Goal: Task Accomplishment & Management: Manage account settings

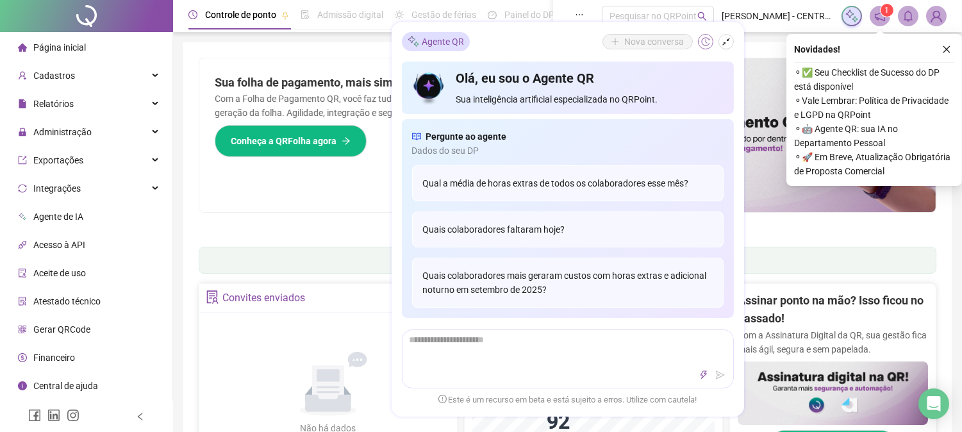
click at [705, 43] on icon "history" at bounding box center [705, 41] width 9 height 9
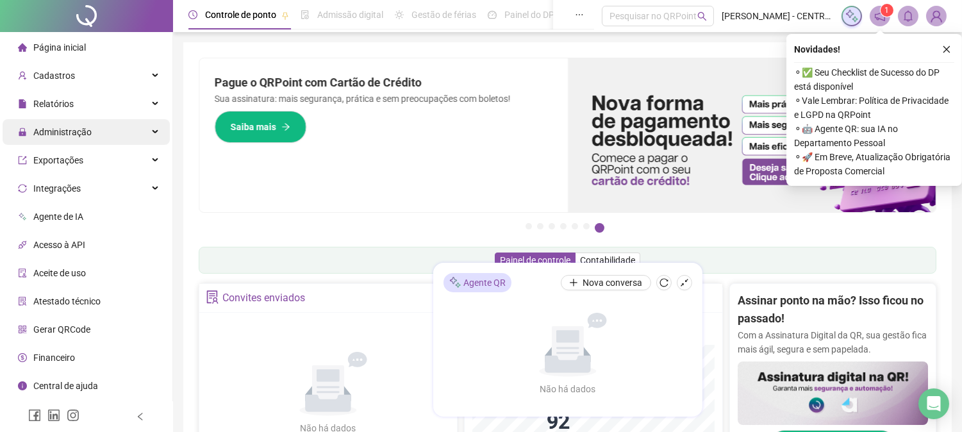
click at [59, 131] on span "Administração" at bounding box center [62, 132] width 58 height 10
click at [48, 124] on span "Administração" at bounding box center [55, 132] width 74 height 26
click at [61, 124] on span "Administração" at bounding box center [55, 132] width 74 height 26
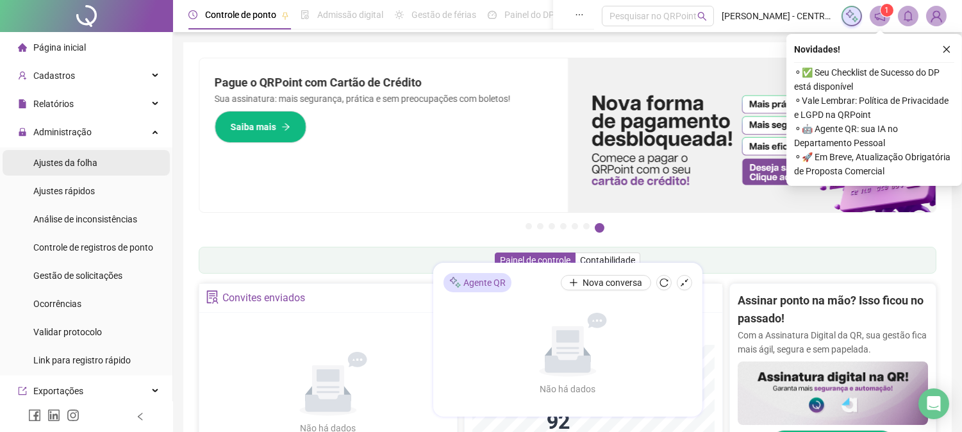
click at [67, 161] on span "Ajustes da folha" at bounding box center [65, 163] width 64 height 10
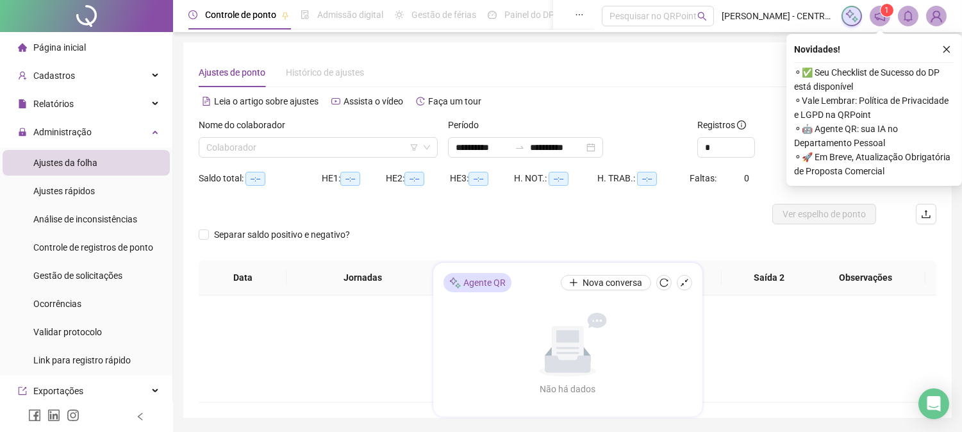
type input "**********"
click at [247, 147] on input "search" at bounding box center [312, 147] width 212 height 19
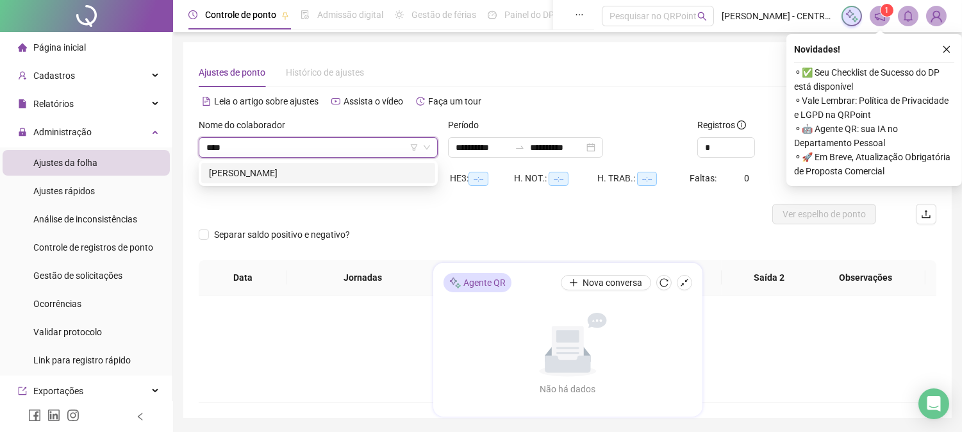
type input "*****"
click at [948, 45] on icon "close" at bounding box center [946, 49] width 9 height 9
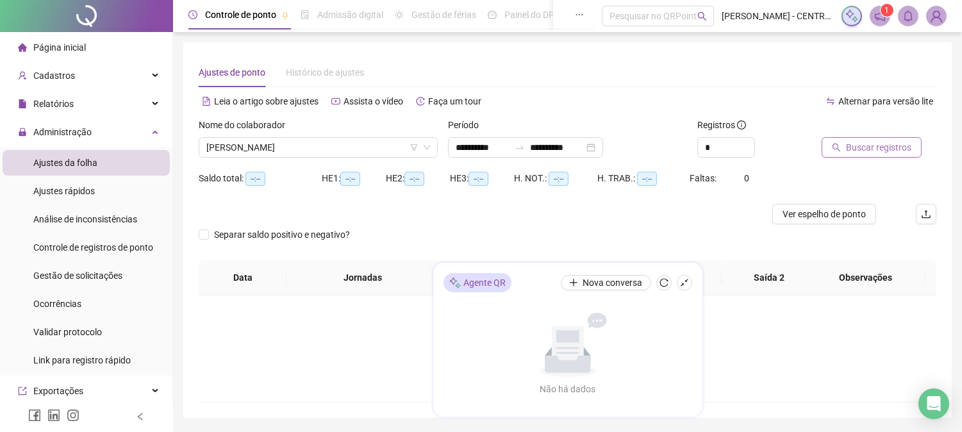
click at [868, 145] on span "Buscar registros" at bounding box center [878, 147] width 65 height 14
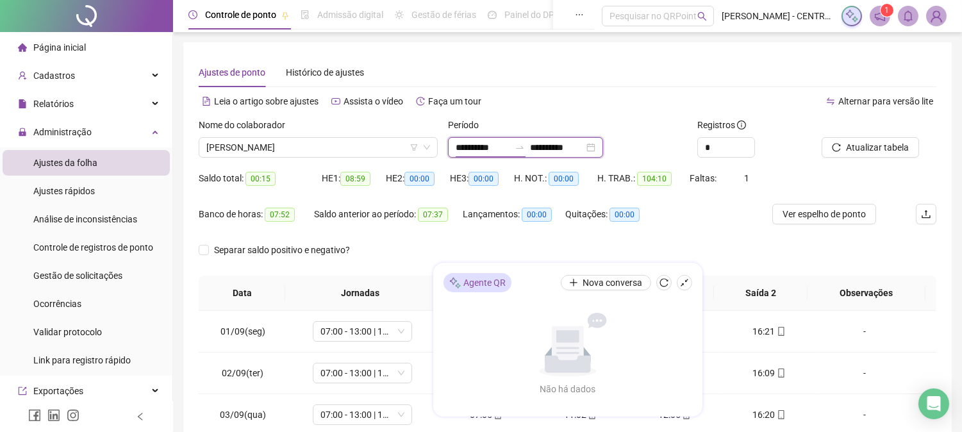
click at [509, 144] on input "**********" at bounding box center [482, 147] width 54 height 14
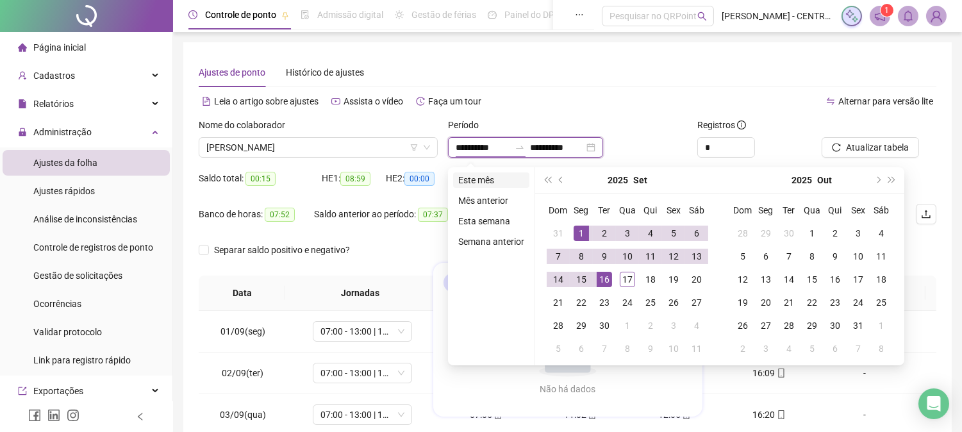
type input "**********"
click at [471, 176] on li "Este mês" at bounding box center [491, 179] width 76 height 15
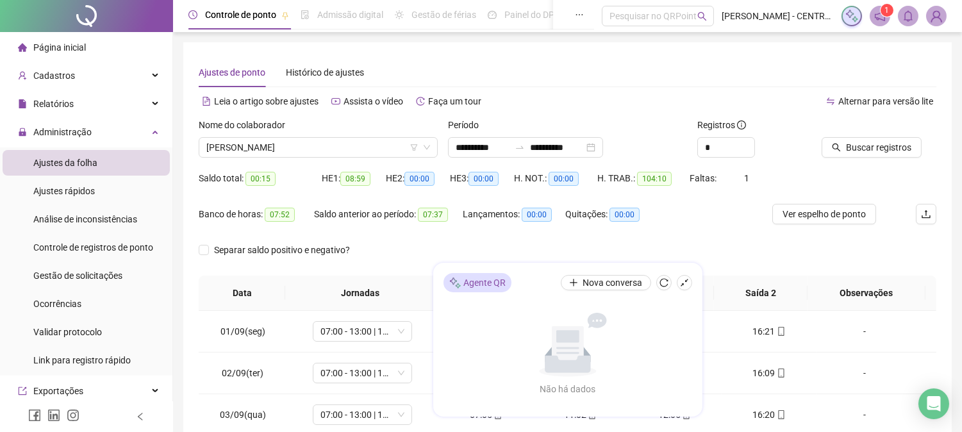
click at [914, 136] on div "Buscar registros" at bounding box center [878, 138] width 115 height 40
click at [907, 142] on span "Buscar registros" at bounding box center [878, 147] width 65 height 14
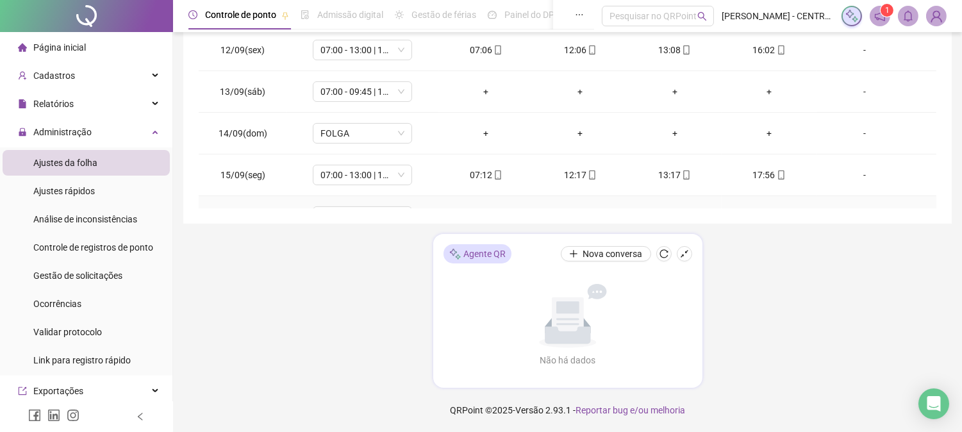
scroll to position [434, 0]
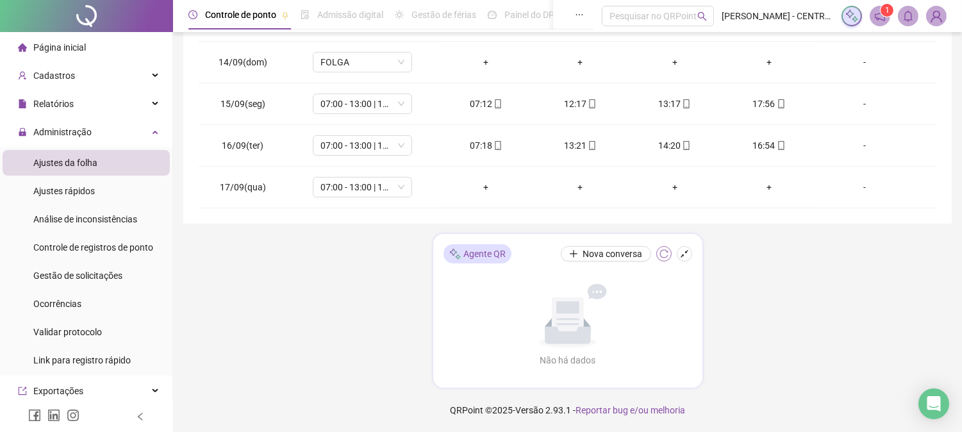
click at [663, 252] on icon "reload" at bounding box center [663, 253] width 9 height 9
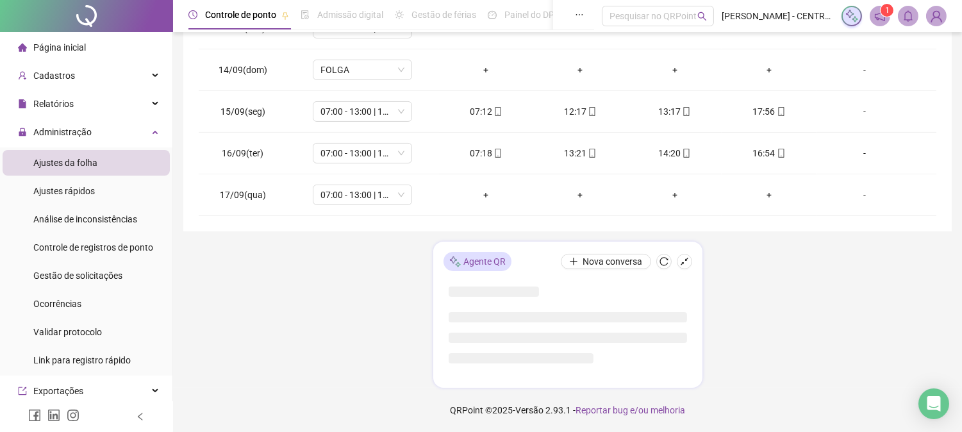
scroll to position [376, 0]
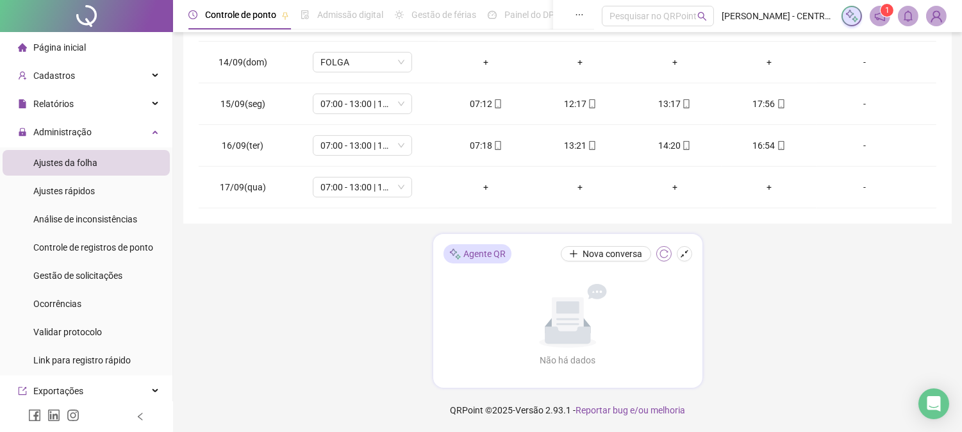
click at [665, 254] on icon "reload" at bounding box center [663, 253] width 9 height 9
click at [676, 255] on button "button" at bounding box center [683, 253] width 15 height 15
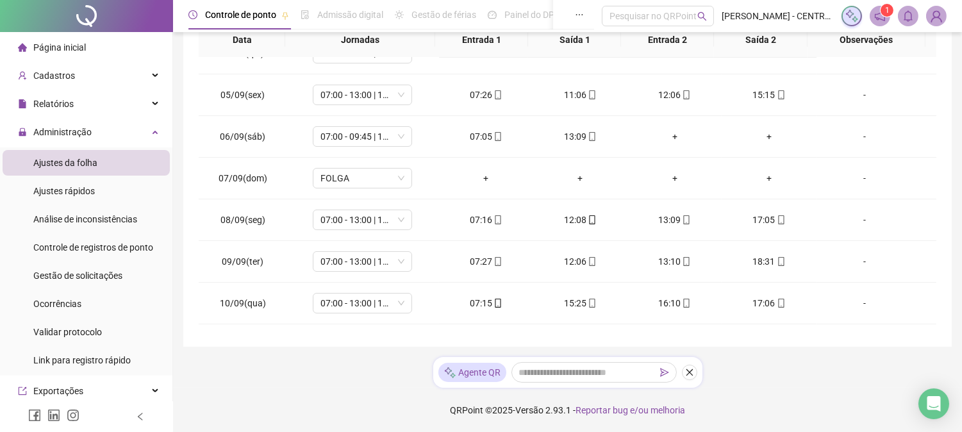
scroll to position [434, 0]
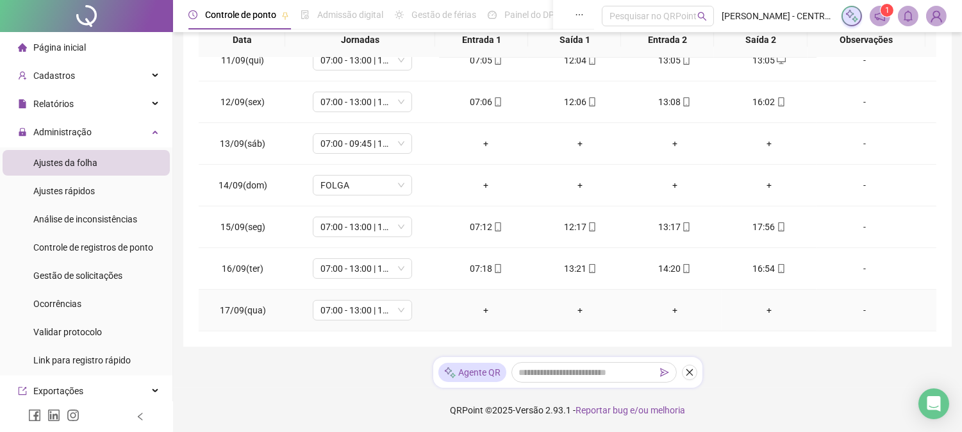
click at [850, 309] on div "-" at bounding box center [864, 310] width 76 height 14
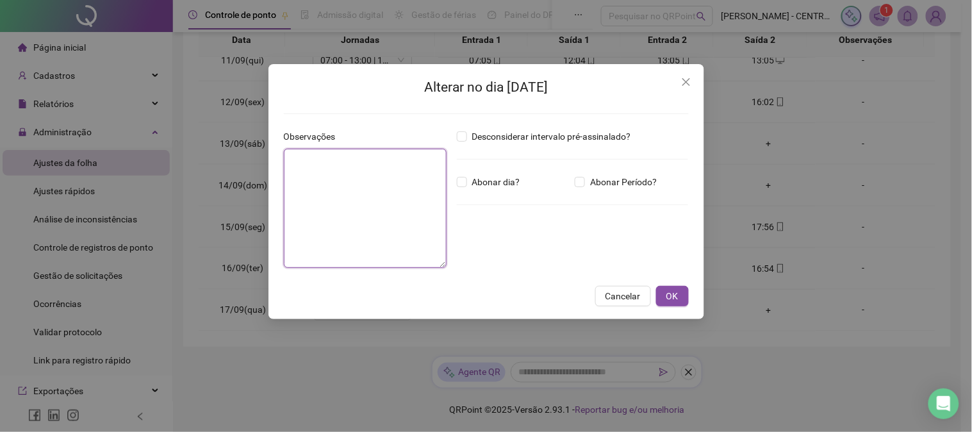
click at [354, 183] on textarea at bounding box center [365, 208] width 163 height 119
type textarea "********"
click at [479, 188] on span "Abonar dia?" at bounding box center [496, 182] width 58 height 14
click at [684, 299] on button "OK" at bounding box center [672, 296] width 33 height 20
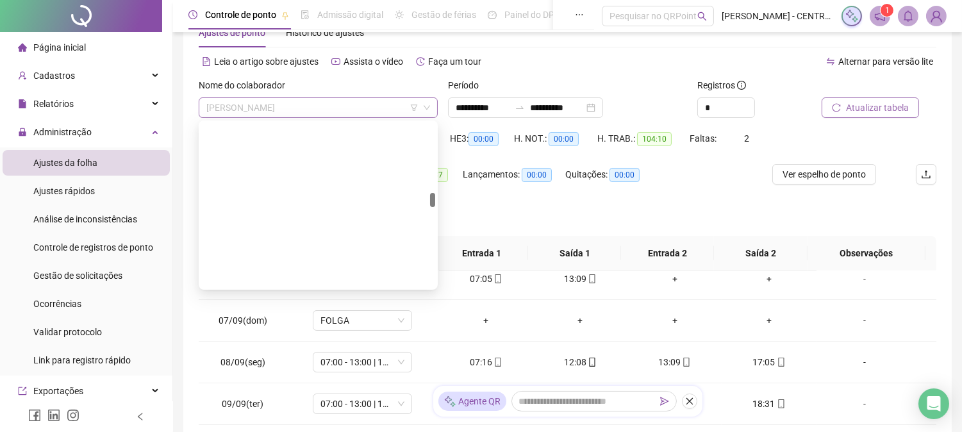
scroll to position [799, 0]
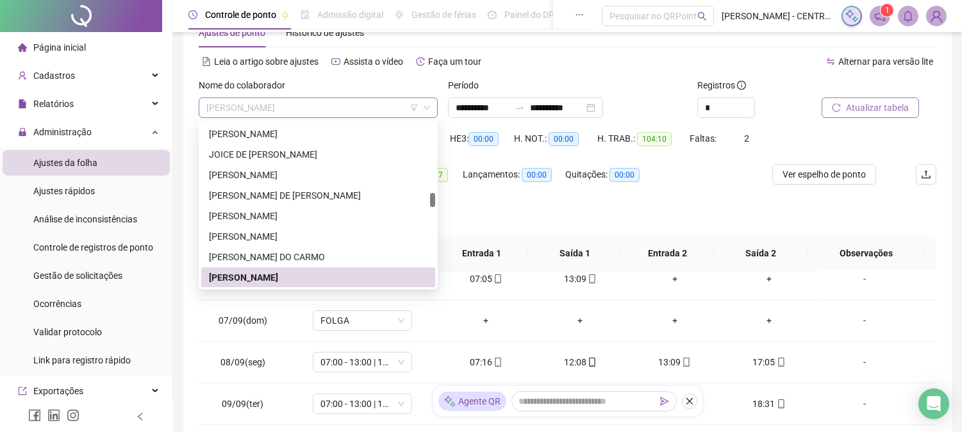
click at [211, 104] on span "[PERSON_NAME]" at bounding box center [318, 107] width 224 height 19
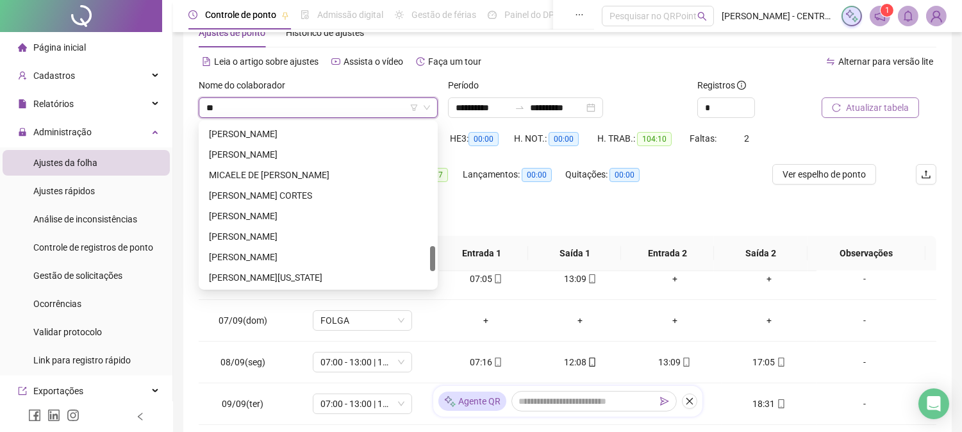
scroll to position [0, 0]
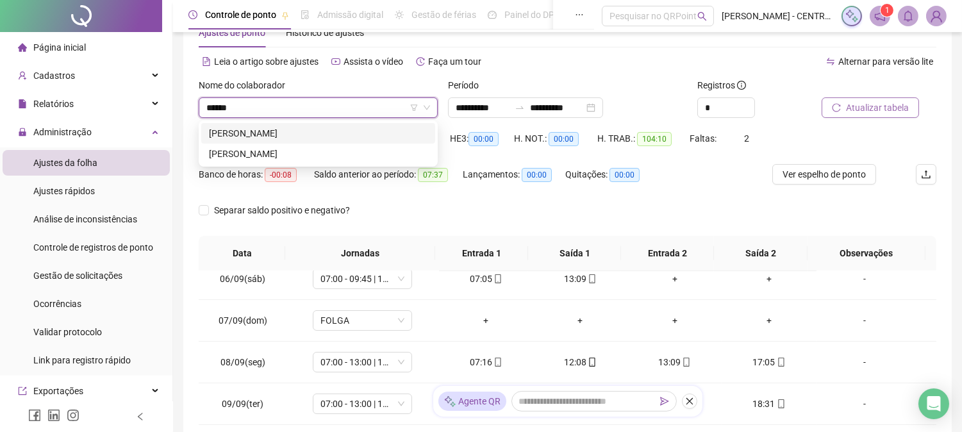
type input "*******"
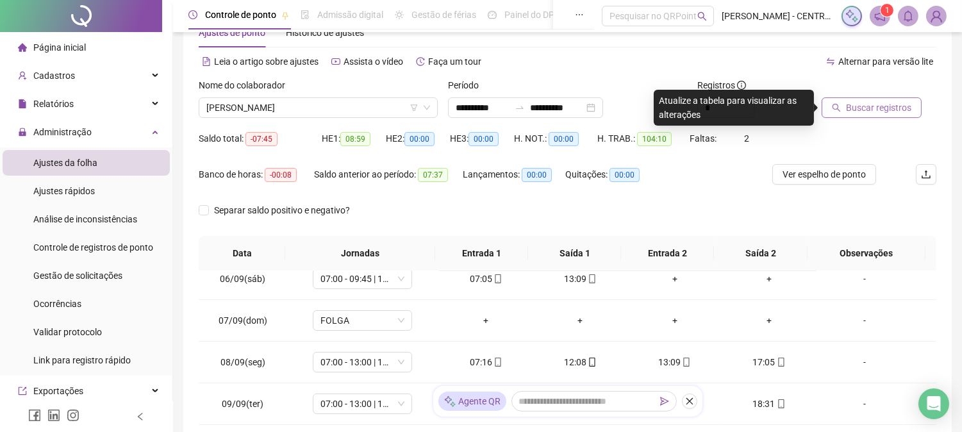
click at [886, 106] on span "Buscar registros" at bounding box center [878, 108] width 65 height 14
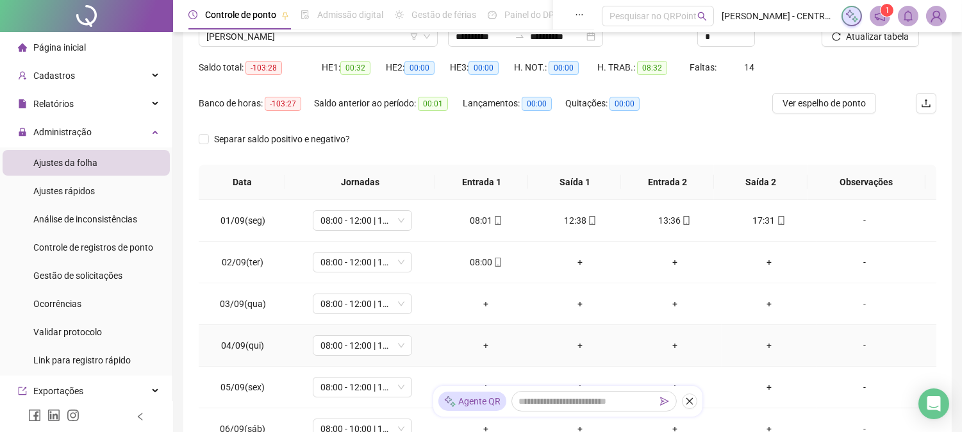
scroll to position [40, 0]
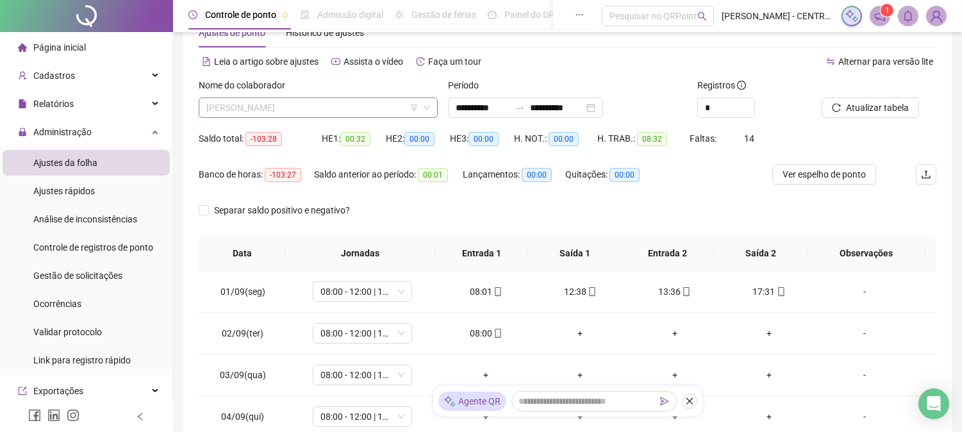
click at [293, 109] on span "[PERSON_NAME]" at bounding box center [318, 107] width 224 height 19
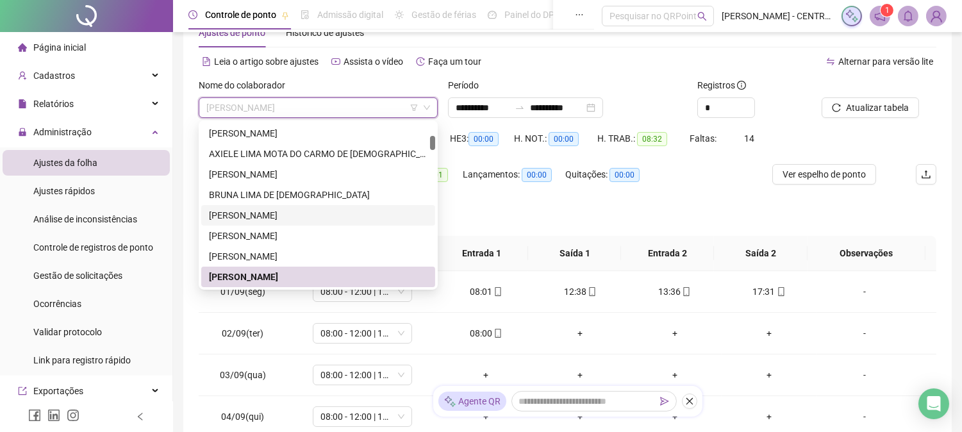
scroll to position [215, 0]
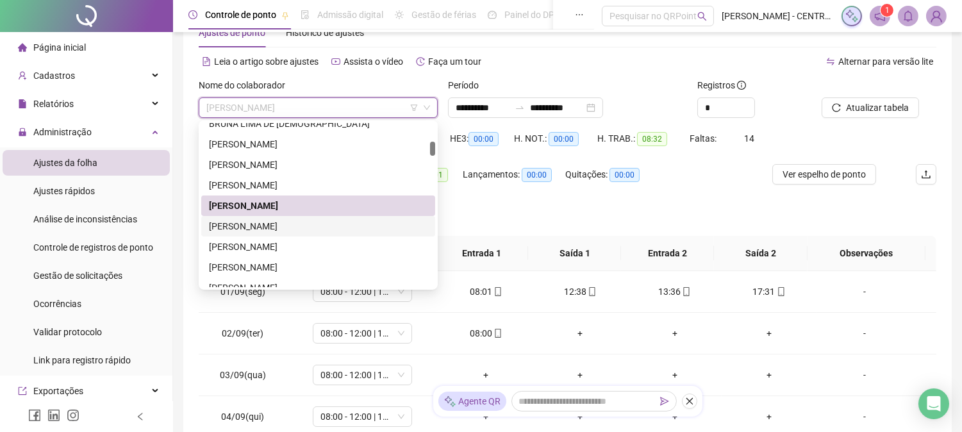
click at [264, 227] on div "[PERSON_NAME]" at bounding box center [318, 226] width 218 height 14
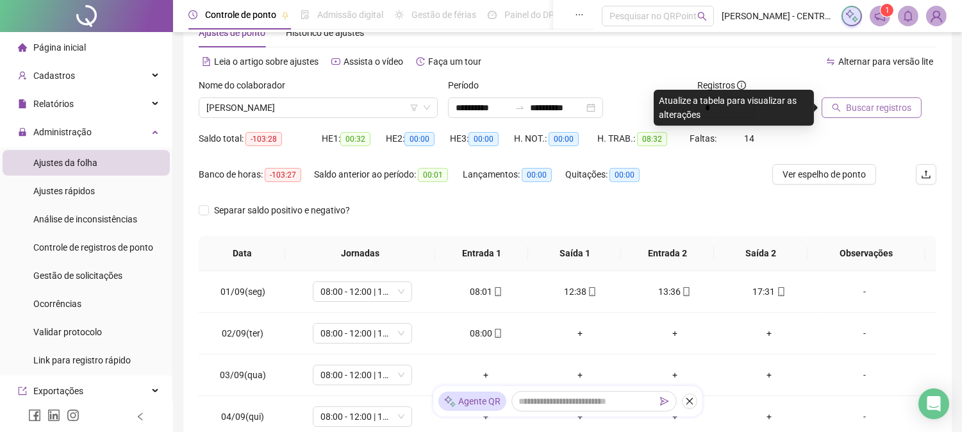
click at [867, 106] on span "Buscar registros" at bounding box center [878, 108] width 65 height 14
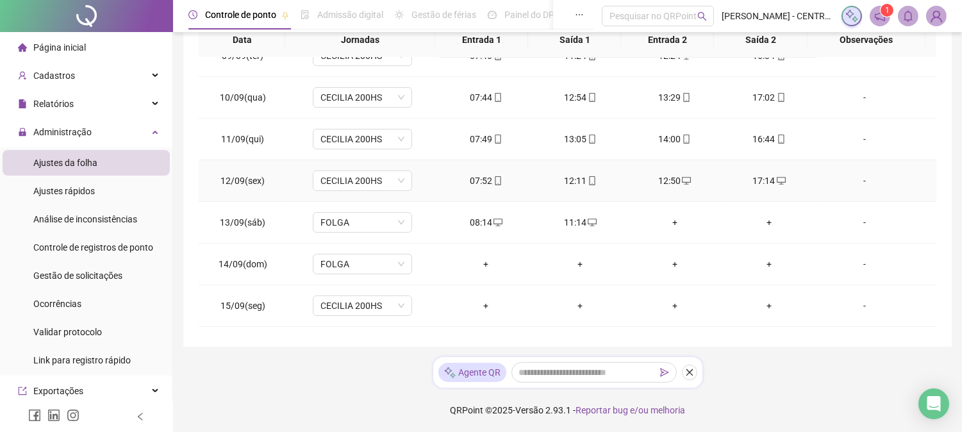
scroll to position [434, 0]
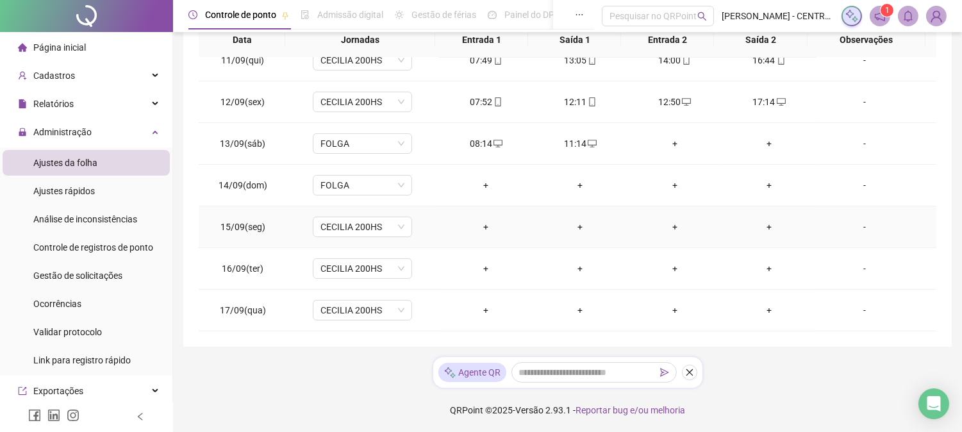
click at [856, 228] on div "-" at bounding box center [864, 227] width 76 height 14
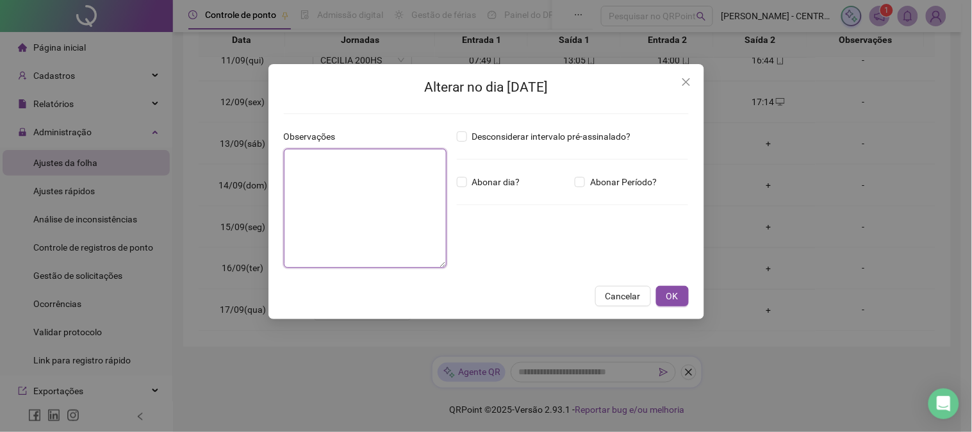
click at [412, 209] on textarea at bounding box center [365, 208] width 163 height 119
type textarea "*"
type textarea "*********"
click at [500, 177] on span "Abonar dia?" at bounding box center [496, 182] width 58 height 14
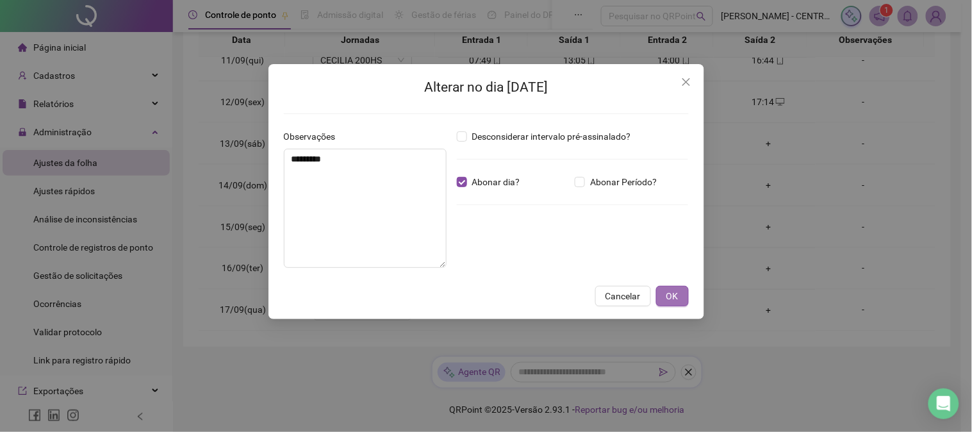
click at [676, 295] on span "OK" at bounding box center [672, 296] width 12 height 14
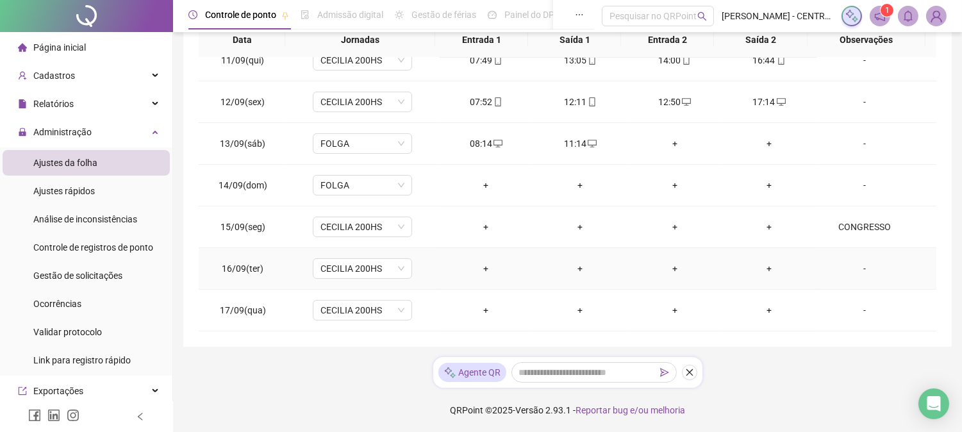
click at [857, 270] on div "-" at bounding box center [864, 268] width 76 height 14
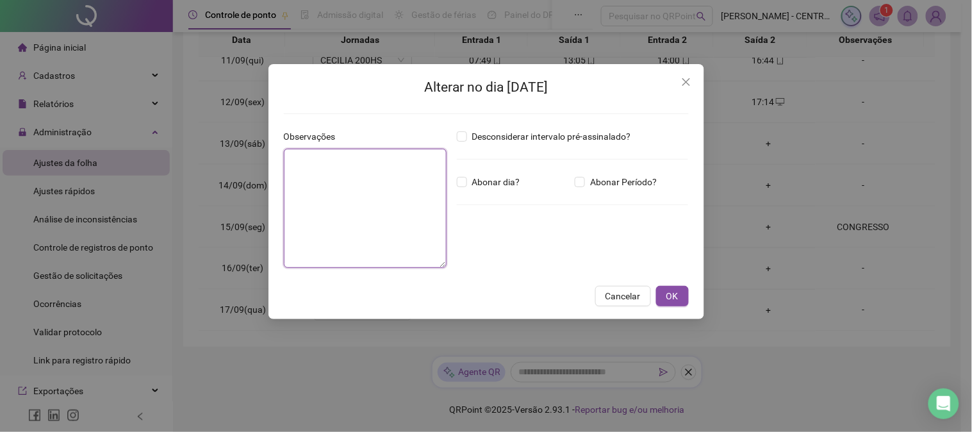
click at [329, 194] on textarea at bounding box center [365, 208] width 163 height 119
type textarea "*********"
click at [669, 293] on span "OK" at bounding box center [672, 296] width 12 height 14
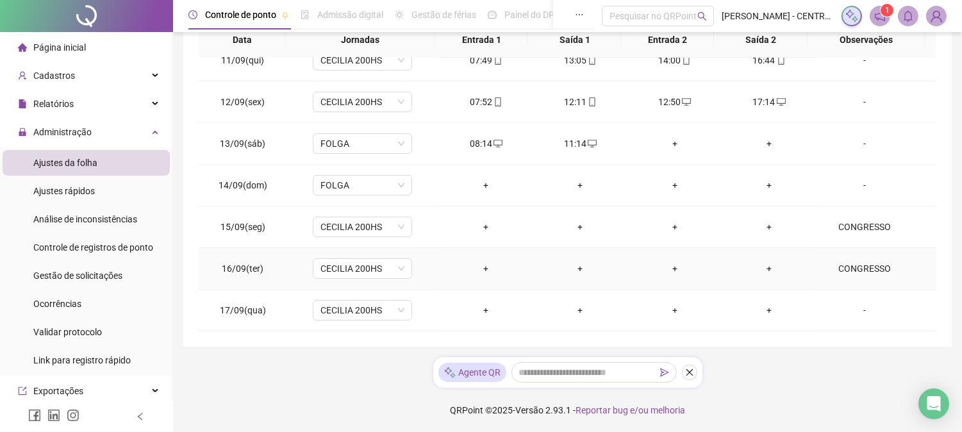
click at [880, 269] on div "CONGRESSO" at bounding box center [864, 268] width 76 height 14
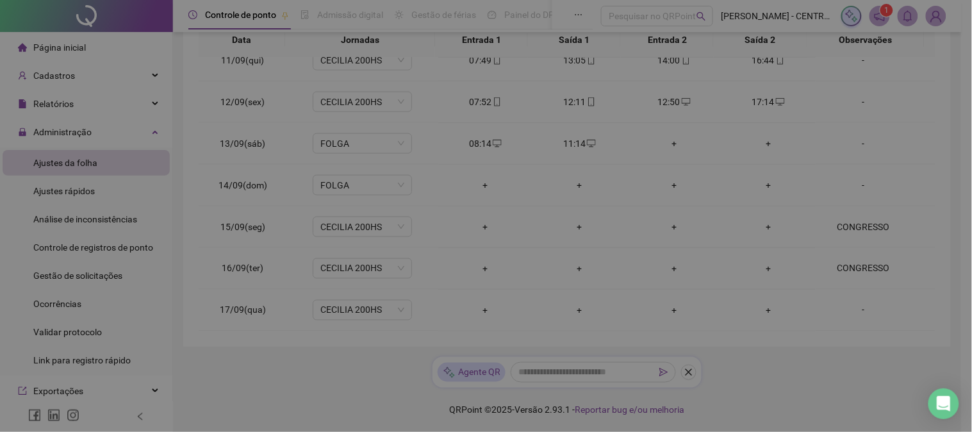
type textarea "*********"
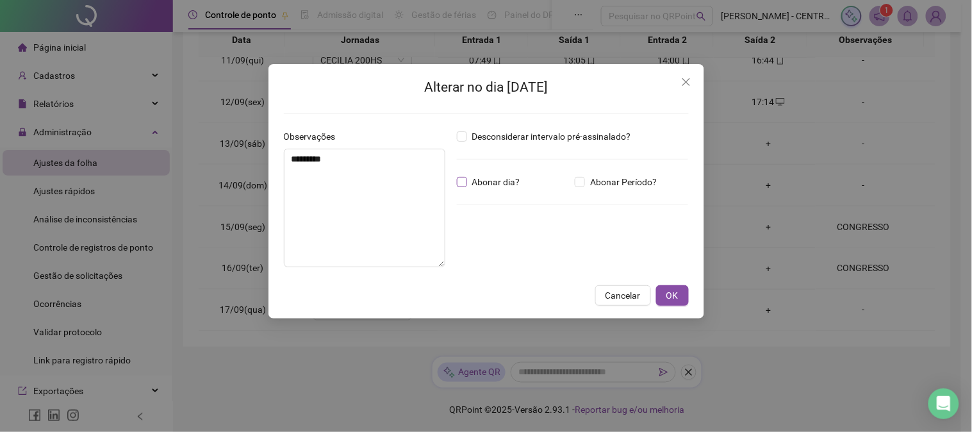
click at [498, 178] on span "Abonar dia?" at bounding box center [496, 182] width 58 height 14
click at [673, 291] on span "OK" at bounding box center [672, 295] width 12 height 14
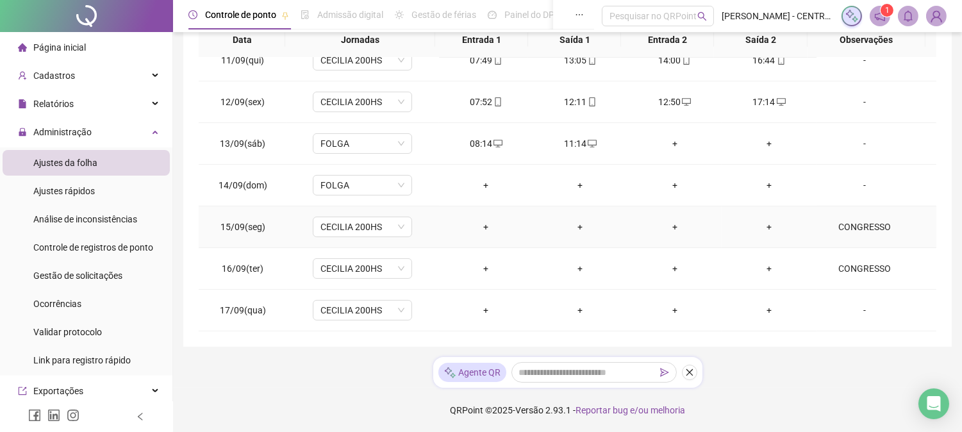
click at [856, 226] on div "CONGRESSO" at bounding box center [864, 227] width 76 height 14
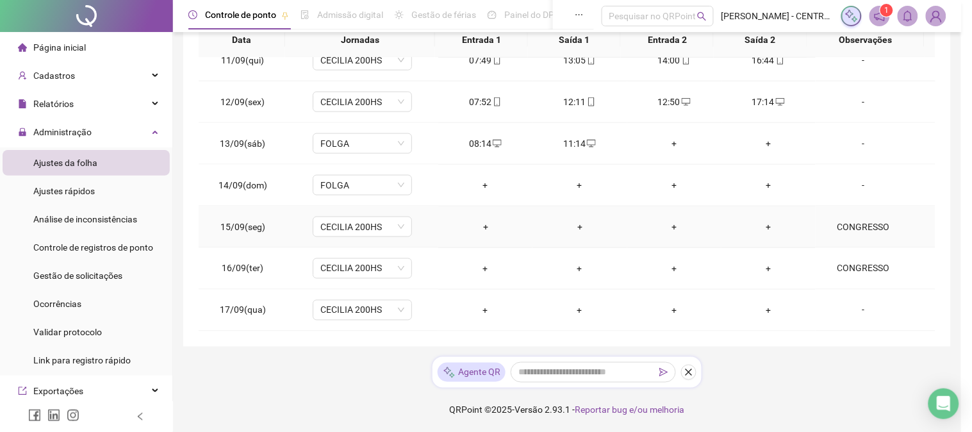
type textarea "*********"
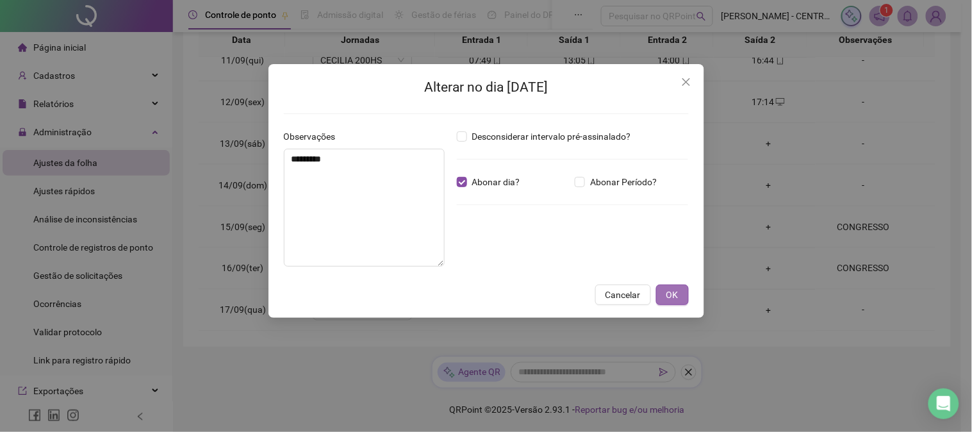
click at [669, 295] on span "OK" at bounding box center [672, 295] width 12 height 14
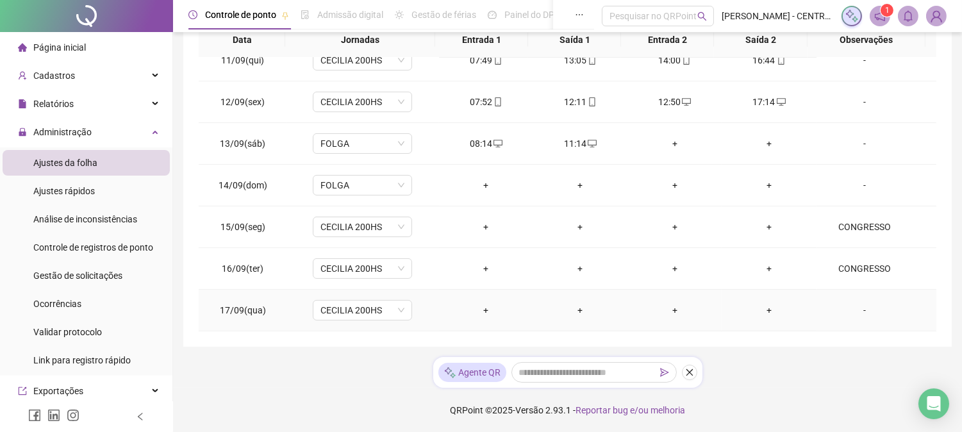
click at [842, 309] on div "-" at bounding box center [864, 310] width 76 height 14
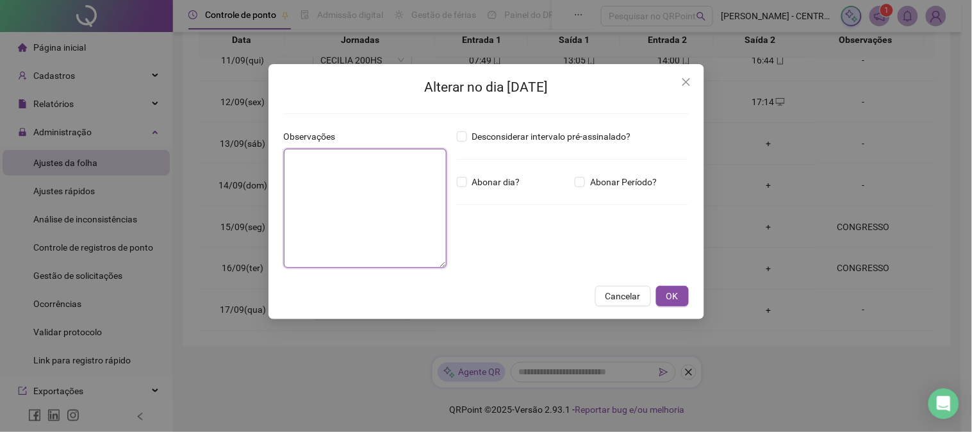
click at [393, 232] on textarea at bounding box center [365, 208] width 163 height 119
type textarea "*********"
click at [495, 178] on span "Abonar dia?" at bounding box center [496, 182] width 58 height 14
click at [676, 299] on span "OK" at bounding box center [672, 296] width 12 height 14
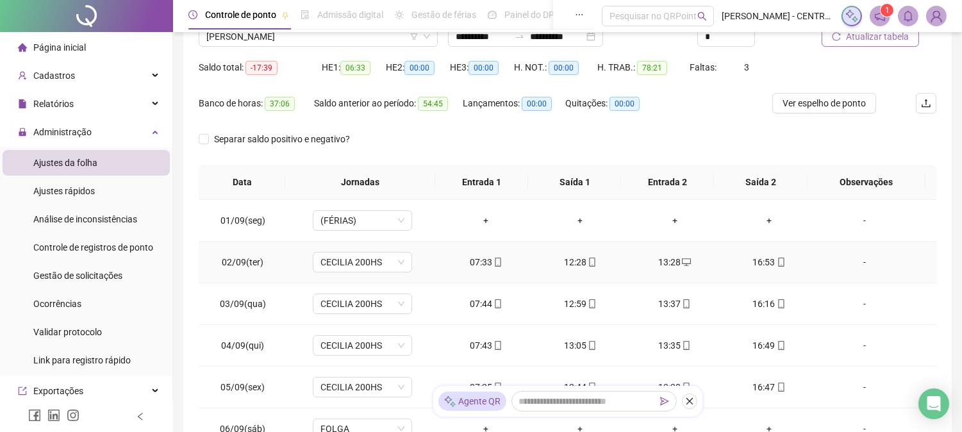
scroll to position [0, 0]
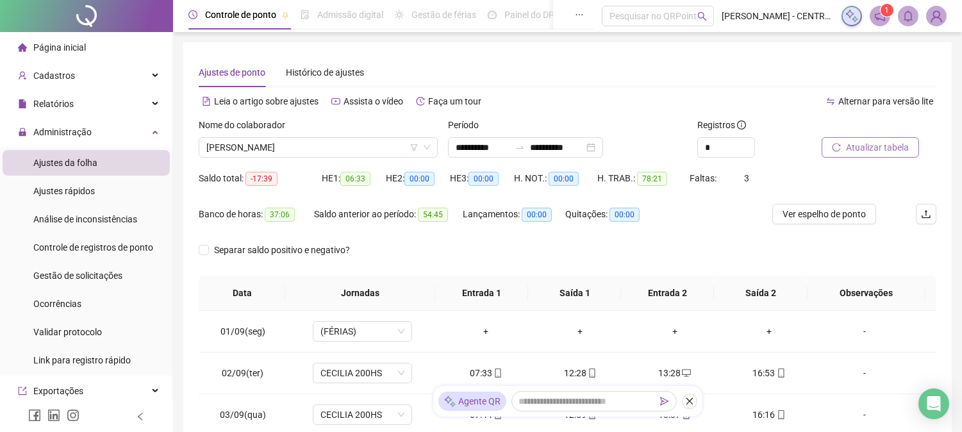
click at [846, 150] on span "Atualizar tabela" at bounding box center [877, 147] width 63 height 14
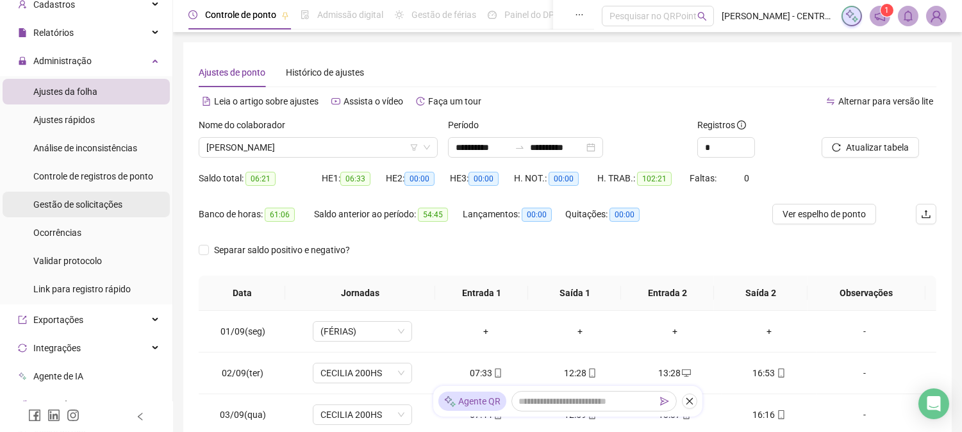
click at [108, 202] on span "Gestão de solicitações" at bounding box center [77, 204] width 89 height 10
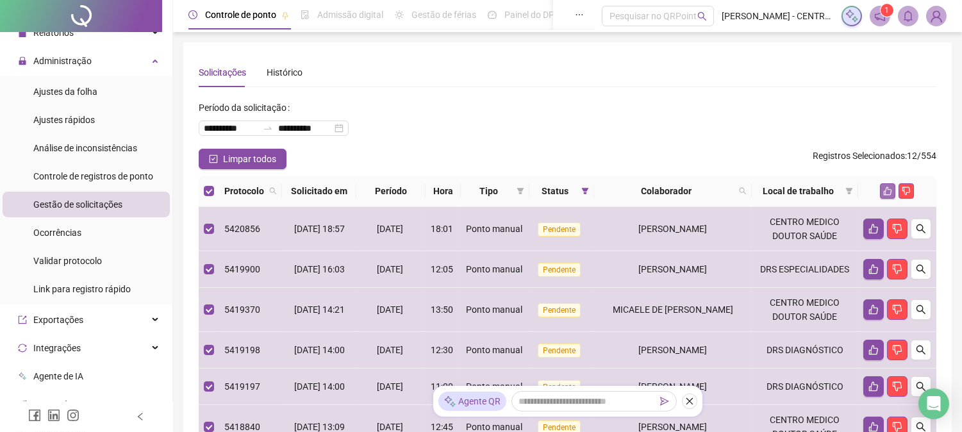
click at [890, 190] on icon "like" at bounding box center [887, 190] width 9 height 9
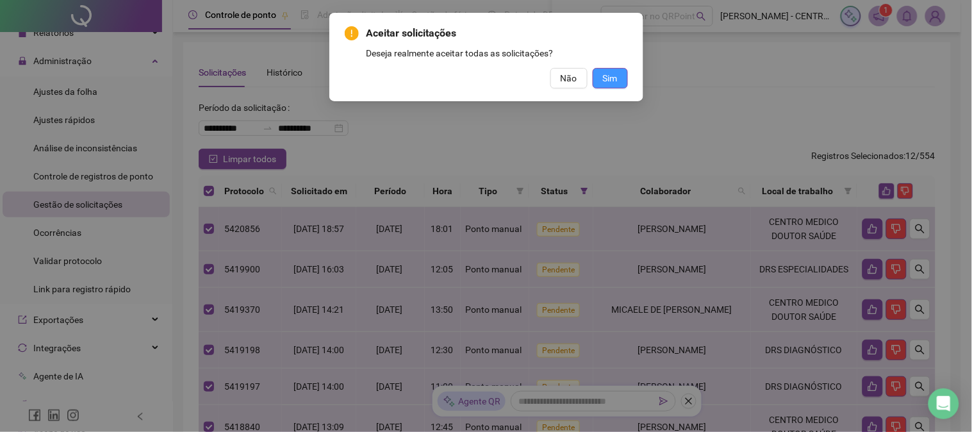
click at [603, 79] on span "Sim" at bounding box center [610, 78] width 15 height 14
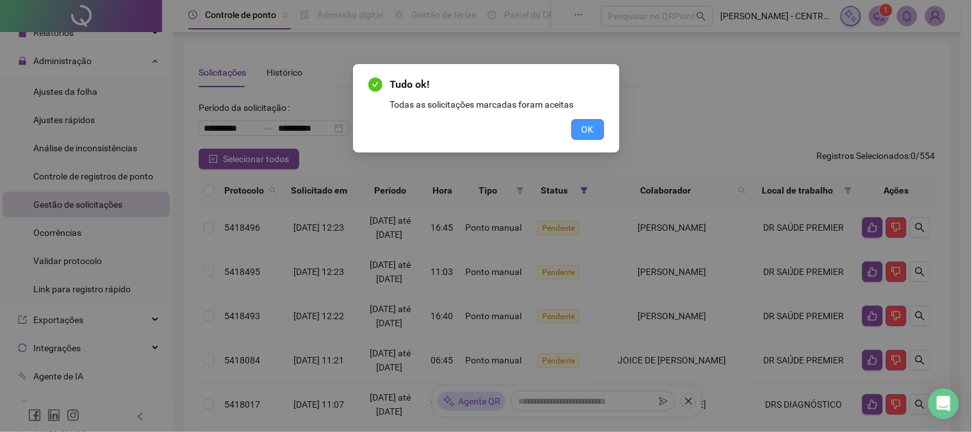
click at [588, 126] on span "OK" at bounding box center [588, 129] width 12 height 14
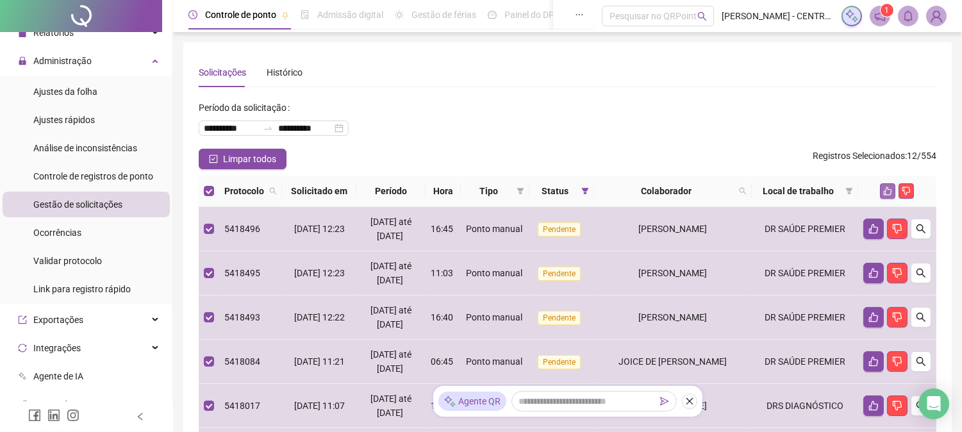
click at [884, 193] on icon "like" at bounding box center [887, 191] width 8 height 8
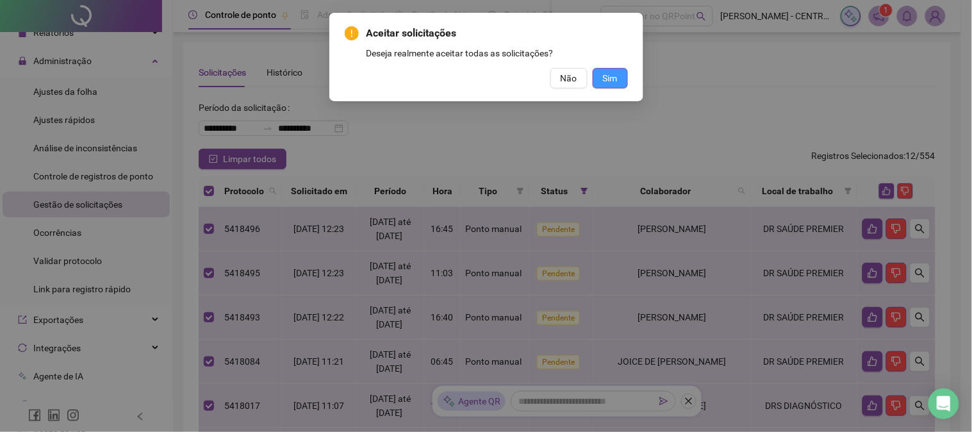
click at [618, 81] on button "Sim" at bounding box center [610, 78] width 35 height 20
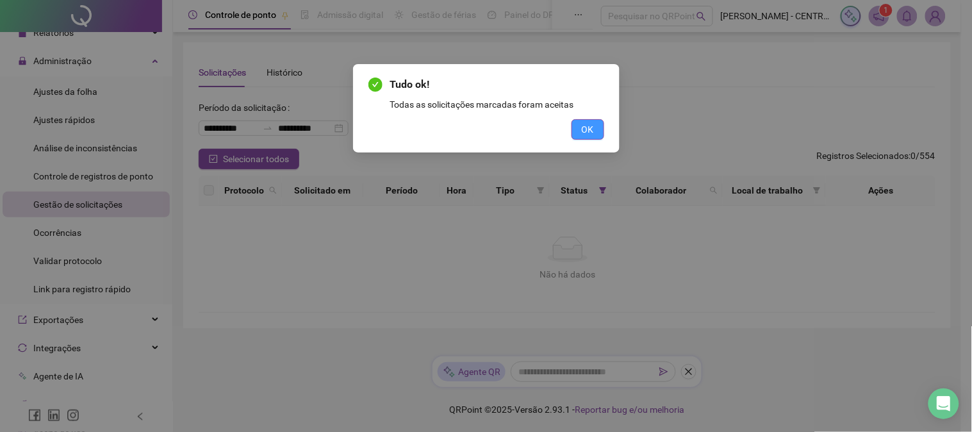
click at [589, 122] on span "OK" at bounding box center [588, 129] width 12 height 14
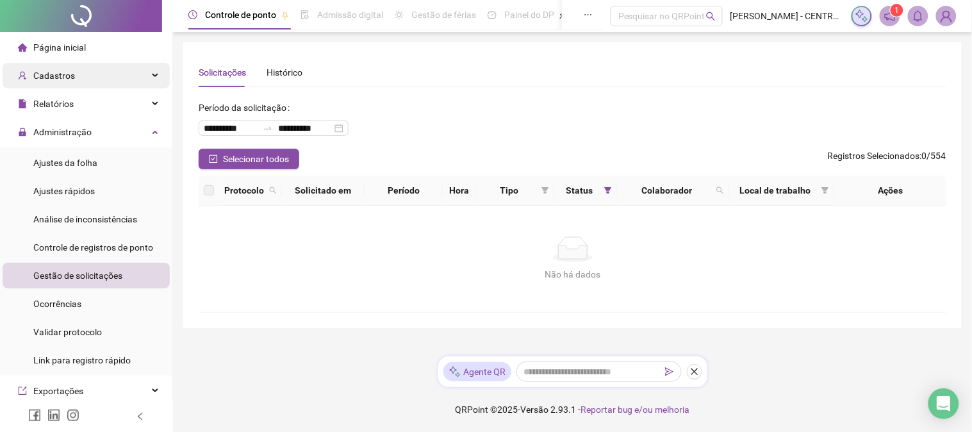
click at [49, 75] on span "Cadastros" at bounding box center [54, 75] width 42 height 10
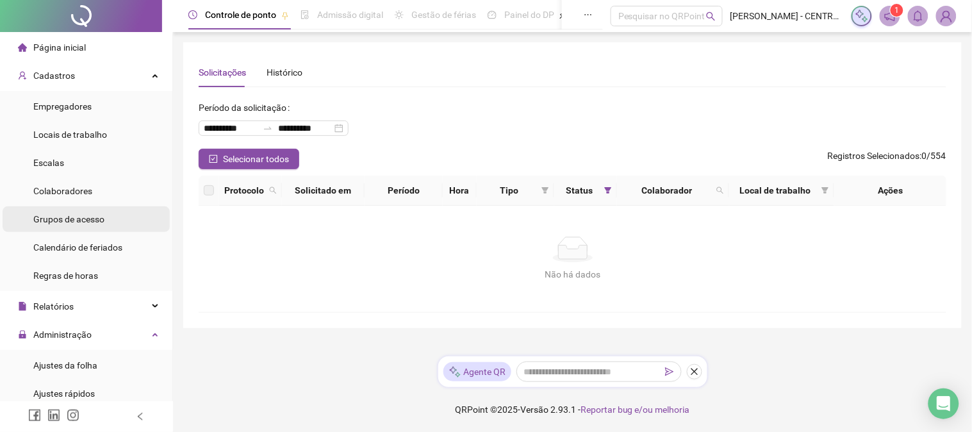
click at [95, 222] on span "Grupos de acesso" at bounding box center [68, 219] width 71 height 10
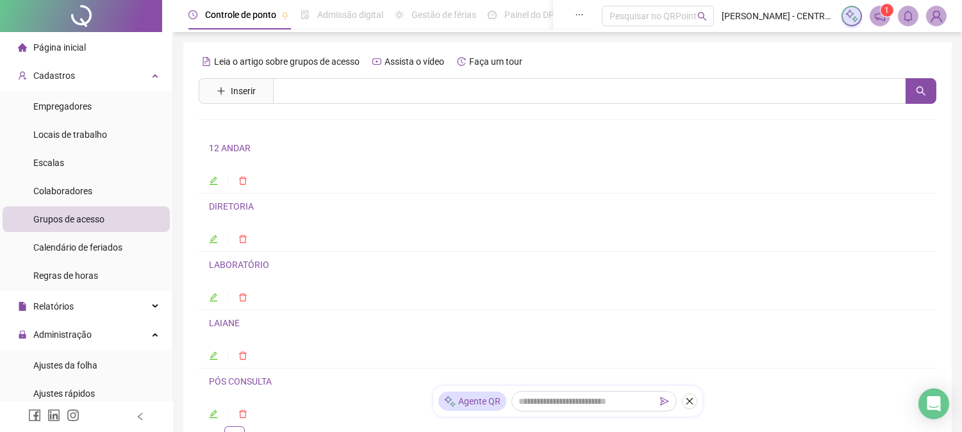
scroll to position [116, 0]
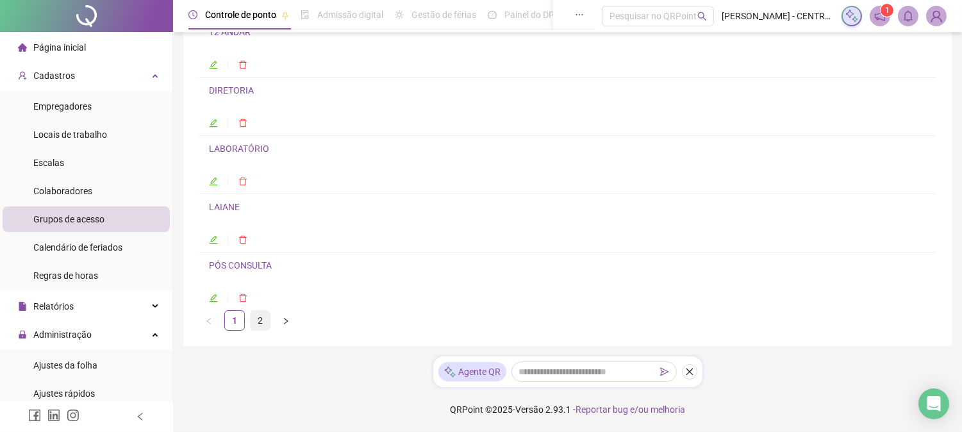
click at [257, 320] on link "2" at bounding box center [259, 320] width 19 height 19
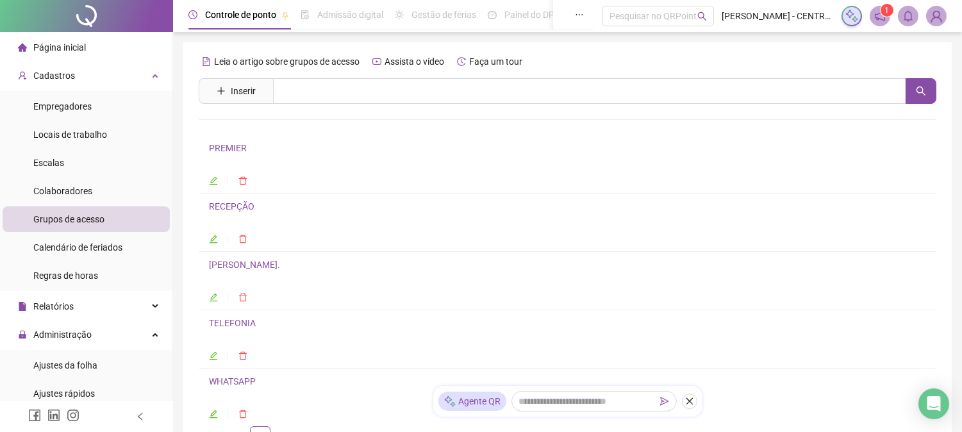
click at [233, 149] on link "PREMIER" at bounding box center [228, 148] width 38 height 10
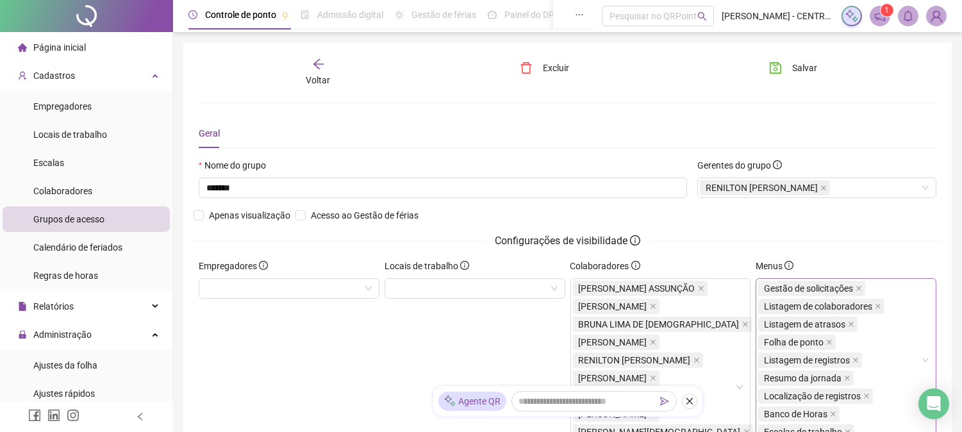
scroll to position [211, 0]
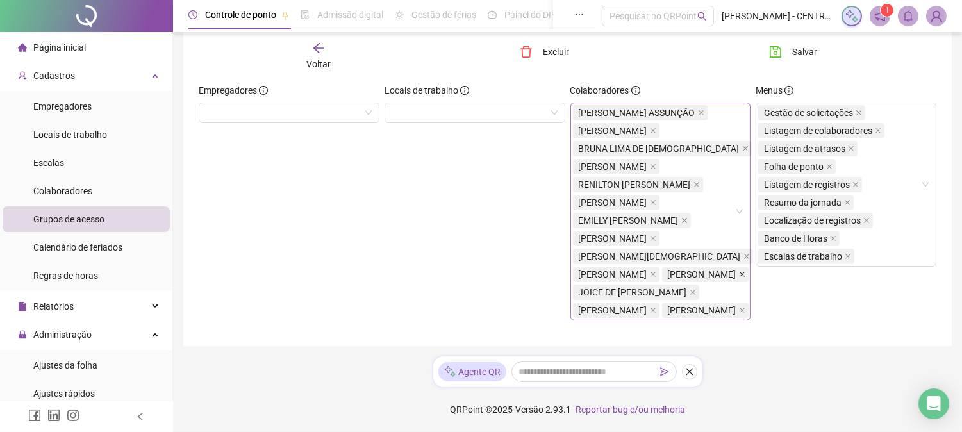
click at [739, 271] on icon "close" at bounding box center [742, 274] width 6 height 6
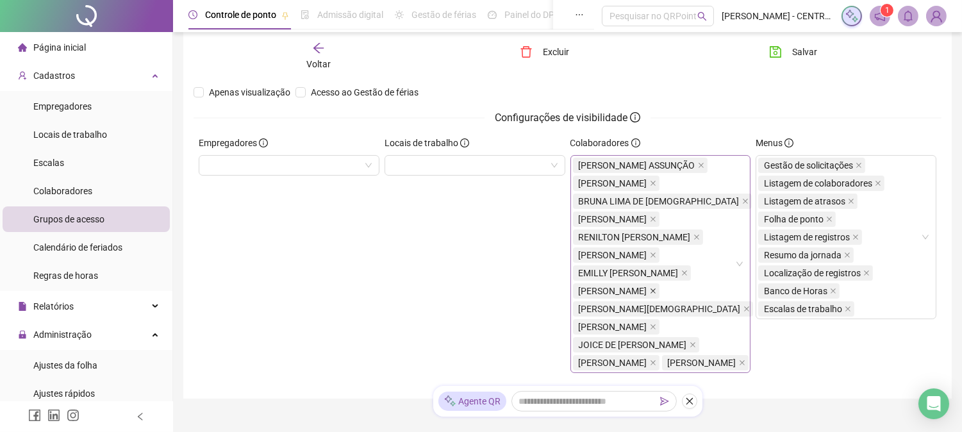
click at [655, 291] on icon "close" at bounding box center [652, 290] width 5 height 5
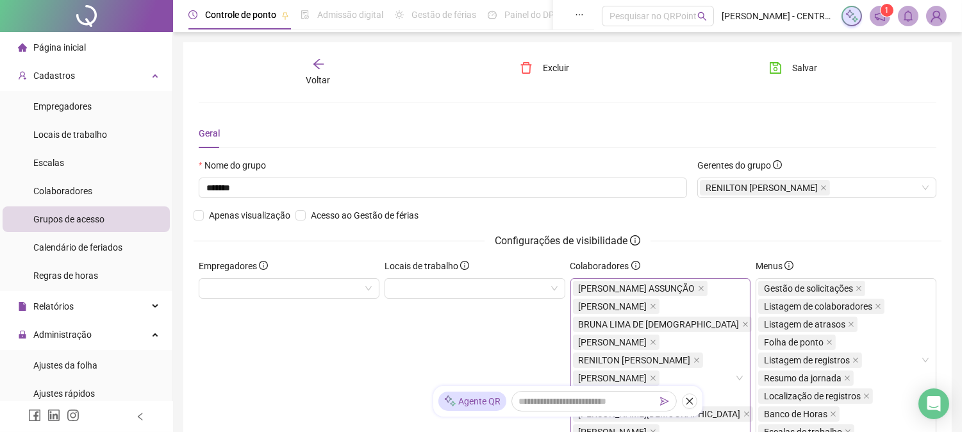
scroll to position [71, 0]
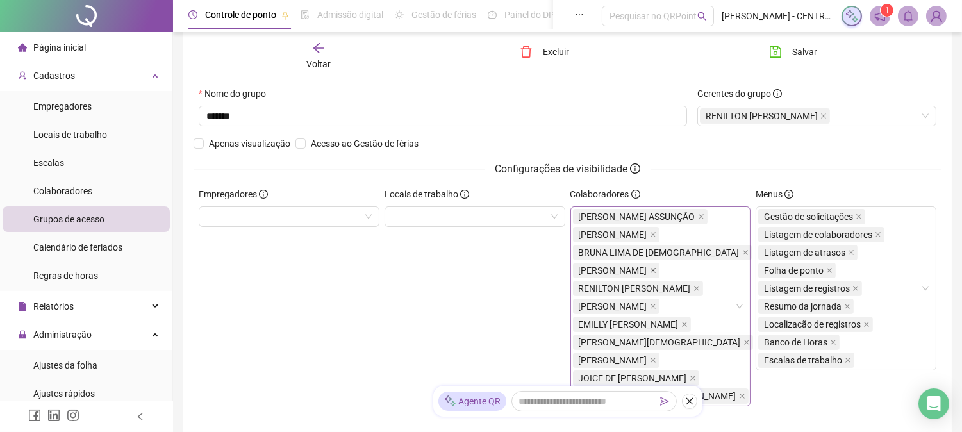
click at [656, 272] on icon "close" at bounding box center [653, 270] width 6 height 6
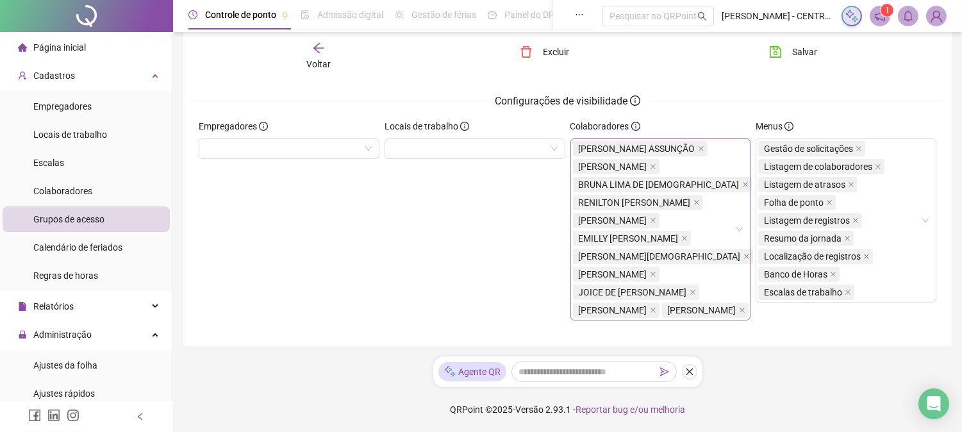
scroll to position [15, 0]
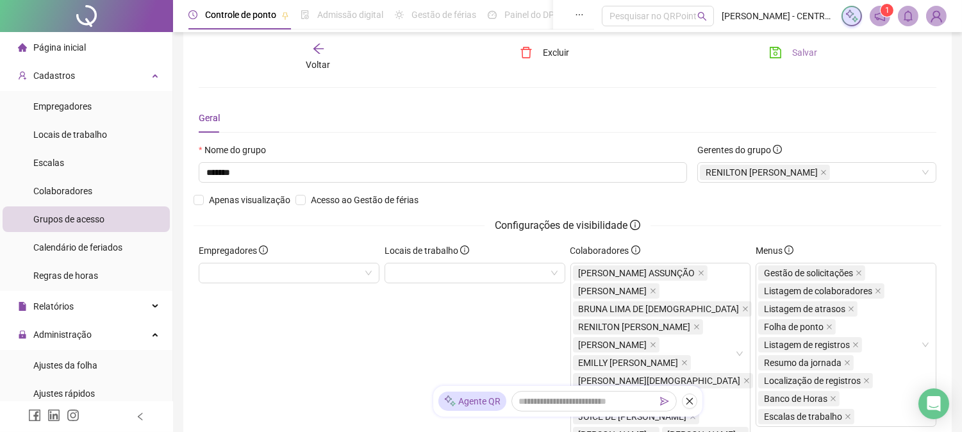
click at [816, 53] on button "Salvar" at bounding box center [792, 52] width 67 height 20
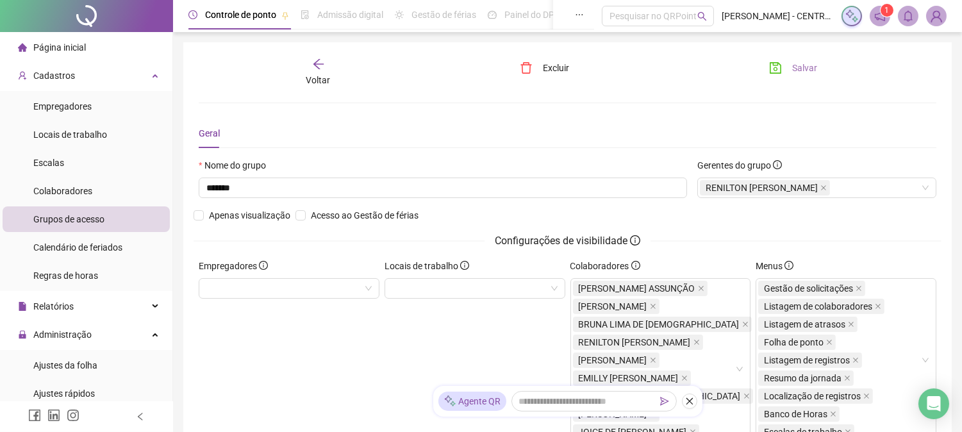
click at [803, 64] on span "Salvar" at bounding box center [804, 68] width 25 height 14
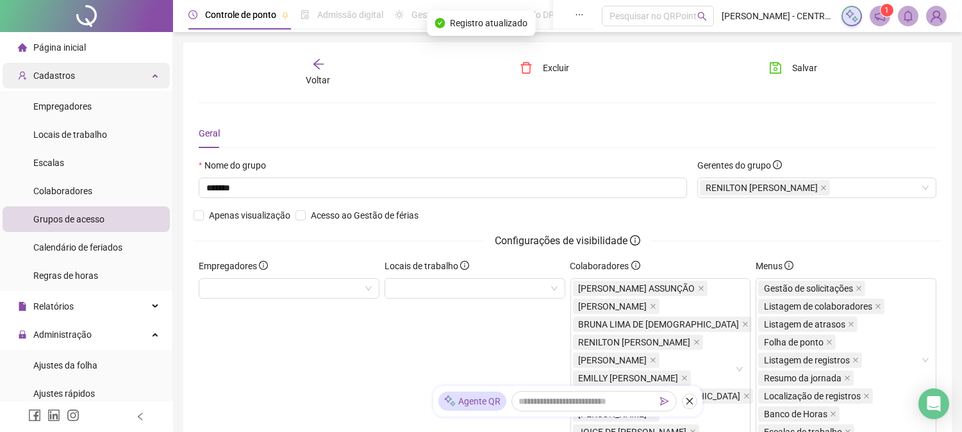
click at [69, 70] on span "Cadastros" at bounding box center [54, 75] width 42 height 10
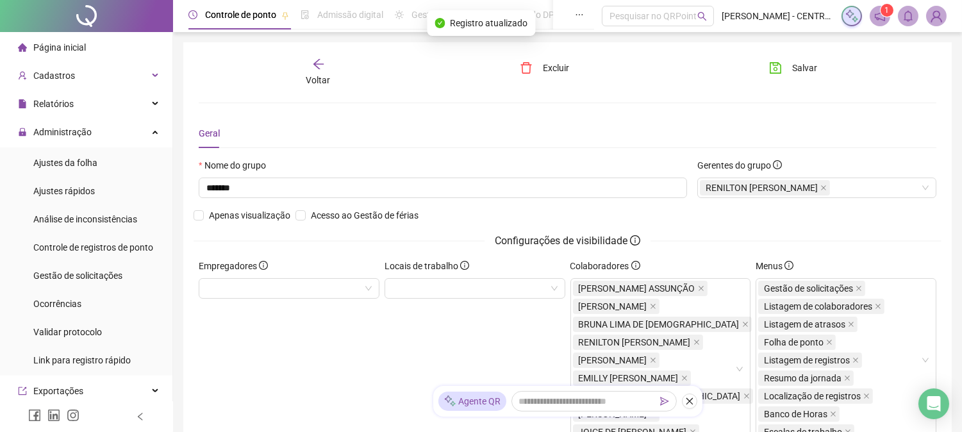
click at [331, 62] on div "Voltar" at bounding box center [318, 72] width 115 height 29
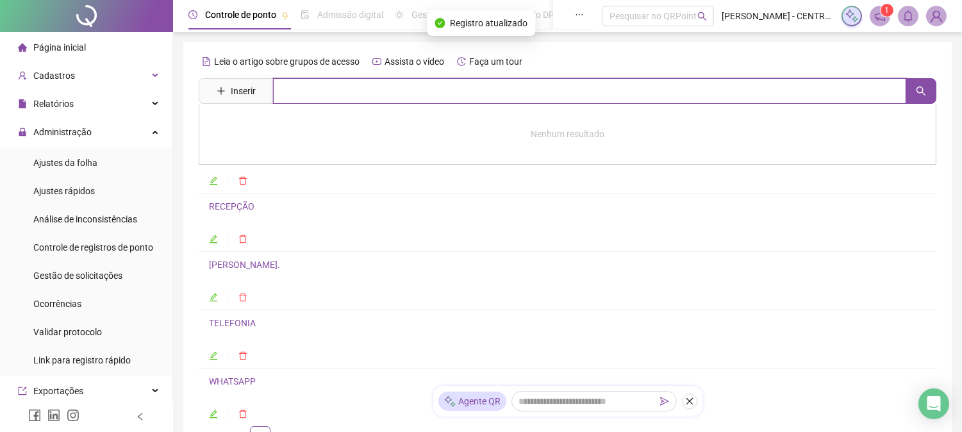
click at [311, 90] on input "text" at bounding box center [589, 91] width 633 height 26
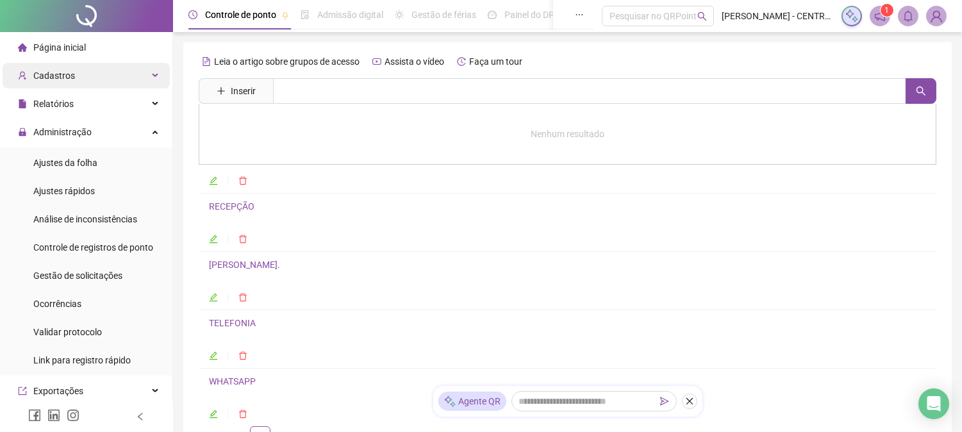
click at [61, 76] on span "Cadastros" at bounding box center [54, 75] width 42 height 10
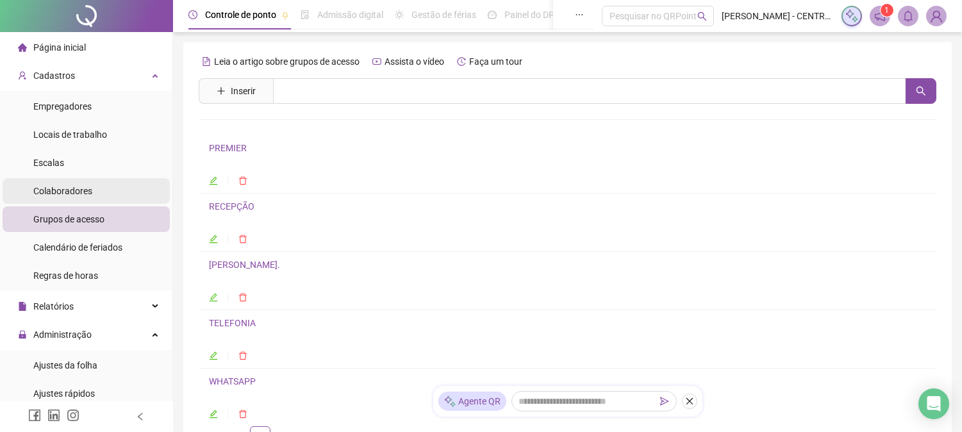
click at [84, 187] on span "Colaboradores" at bounding box center [62, 191] width 59 height 10
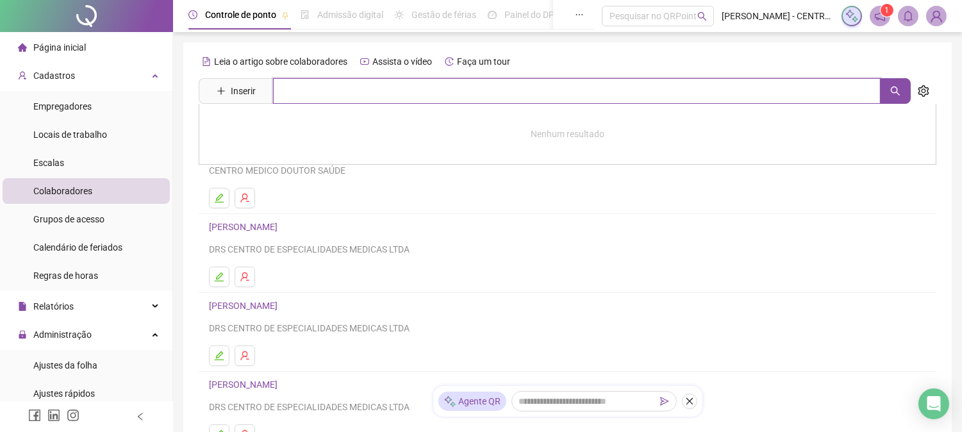
click at [314, 90] on input "text" at bounding box center [576, 91] width 607 height 26
type input "****"
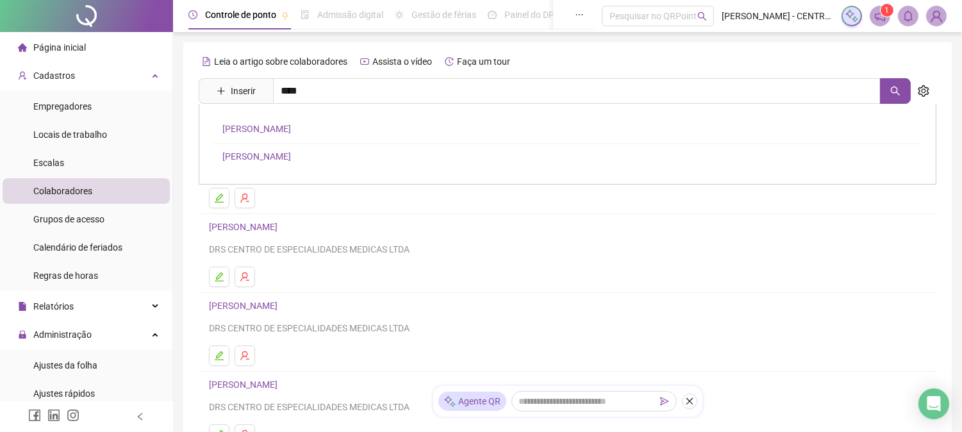
click at [291, 130] on link "[PERSON_NAME]" at bounding box center [256, 129] width 69 height 10
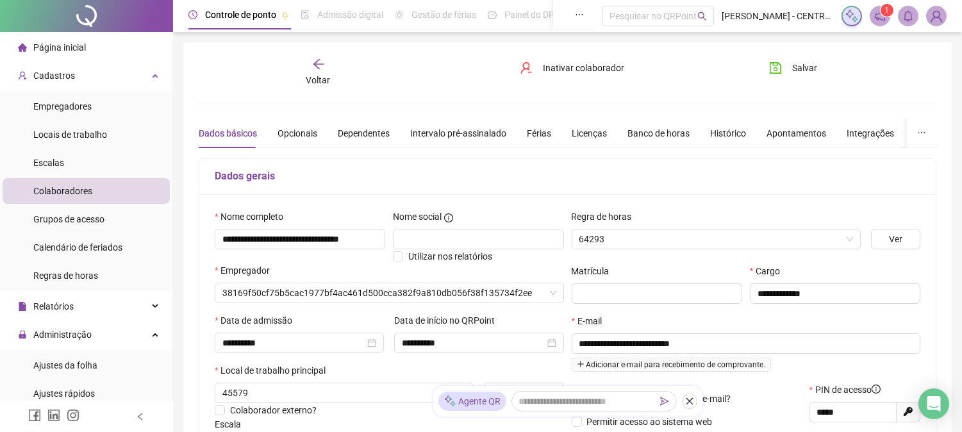
type input "**********"
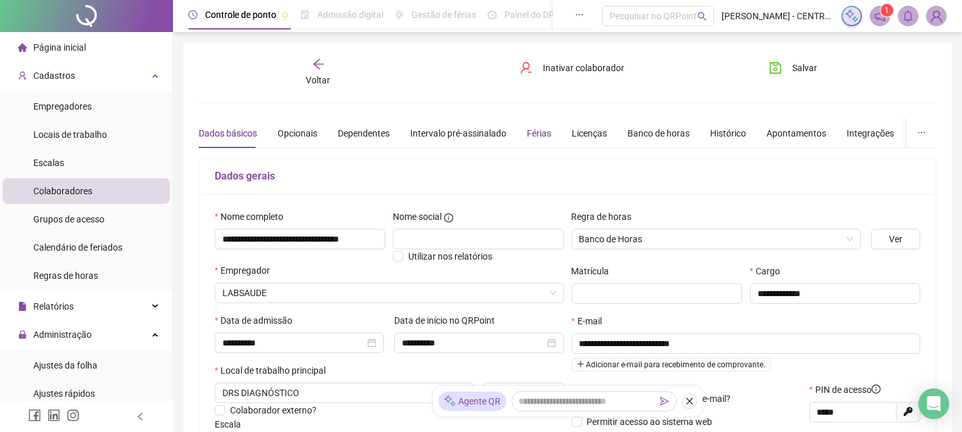
click at [537, 133] on div "Férias" at bounding box center [539, 133] width 24 height 14
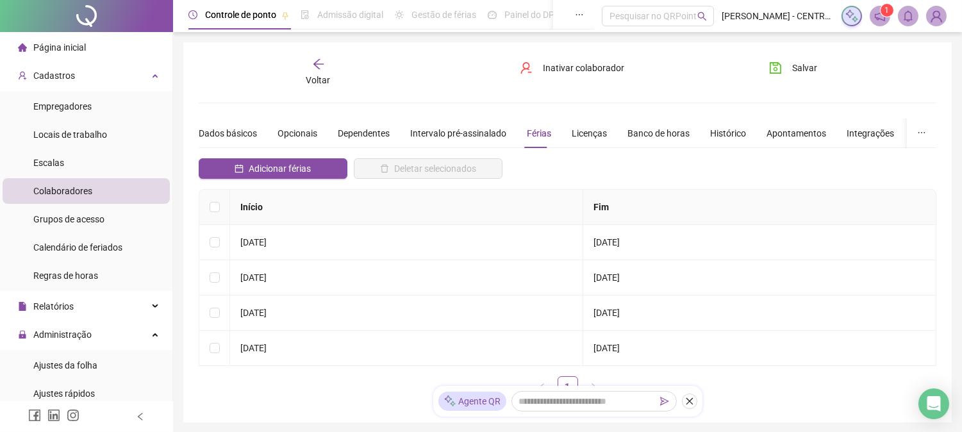
click at [69, 47] on span "Página inicial" at bounding box center [59, 47] width 53 height 10
